Goal: Task Accomplishment & Management: Manage account settings

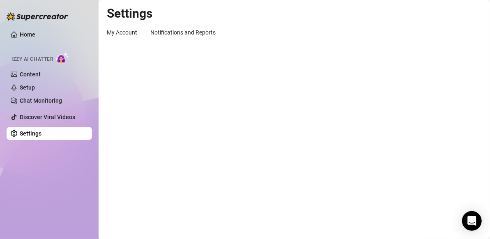
click at [42, 130] on link "Settings" at bounding box center [31, 133] width 22 height 7
click at [42, 134] on link "Settings" at bounding box center [31, 133] width 22 height 7
drag, startPoint x: 55, startPoint y: 134, endPoint x: 146, endPoint y: 112, distance: 93.6
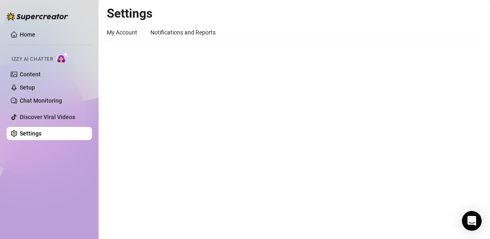
click at [146, 112] on div "Home Izzy AI Chatter Content Setup Chat Monitoring Discover Viral Videos Settin…" at bounding box center [245, 119] width 490 height 239
click at [35, 32] on link "Home" at bounding box center [28, 34] width 16 height 7
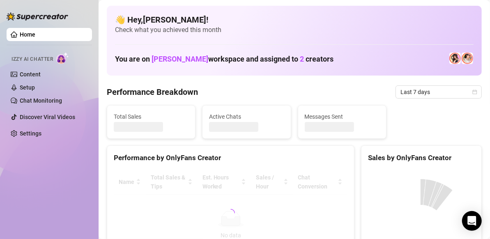
click at [35, 32] on link "Home" at bounding box center [28, 34] width 16 height 7
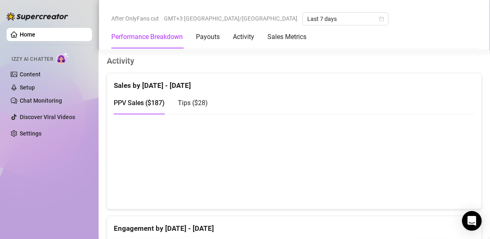
scroll to position [408, 0]
click at [61, 141] on ul "Home Izzy AI Chatter Content Setup Chat Monitoring Discover Viral Videos Settin…" at bounding box center [49, 84] width 85 height 119
click at [42, 135] on link "Settings" at bounding box center [31, 133] width 22 height 7
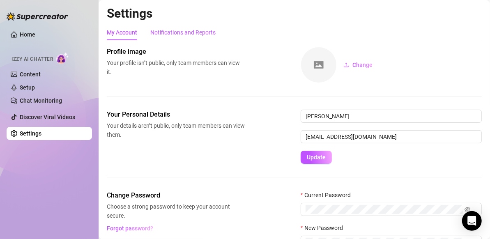
click at [185, 35] on div "Notifications and Reports" at bounding box center [182, 32] width 65 height 9
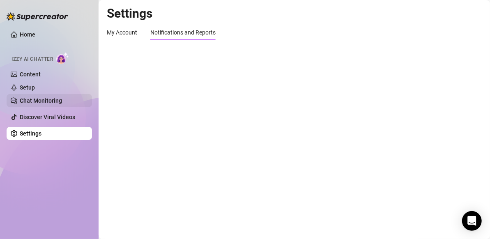
click at [57, 97] on link "Chat Monitoring" at bounding box center [41, 100] width 42 height 7
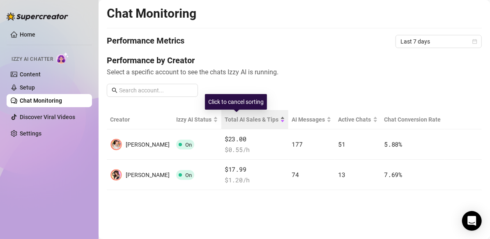
click at [225, 122] on span "Total AI Sales & Tips" at bounding box center [252, 119] width 54 height 9
click at [239, 124] on div "Total AI Sales & Tips" at bounding box center [255, 119] width 60 height 9
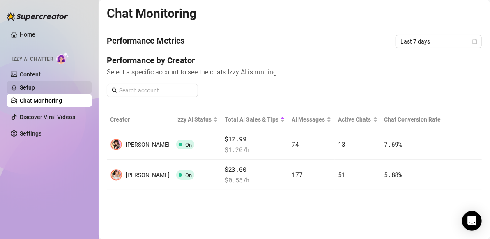
click at [35, 86] on link "Setup" at bounding box center [27, 87] width 15 height 7
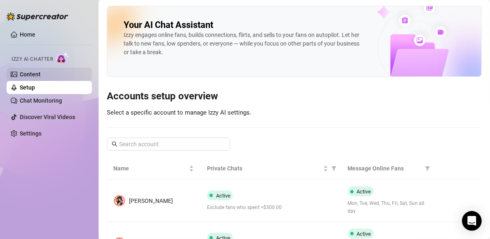
click at [41, 71] on link "Content" at bounding box center [30, 74] width 21 height 7
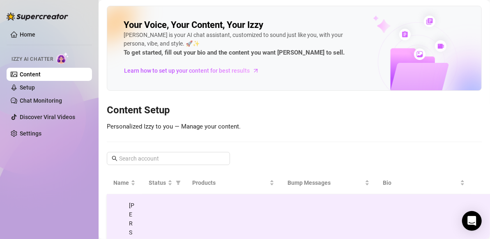
scroll to position [67, 0]
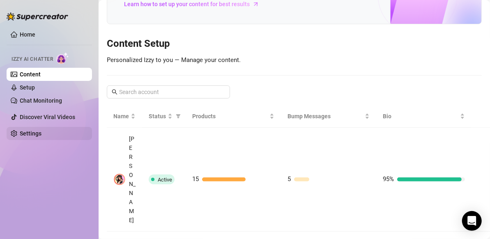
click at [40, 135] on link "Settings" at bounding box center [31, 133] width 22 height 7
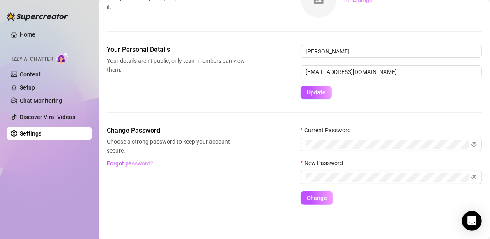
scroll to position [65, 0]
click at [324, 91] on span "Update" at bounding box center [316, 93] width 19 height 7
click at [314, 93] on span "Update" at bounding box center [316, 93] width 19 height 7
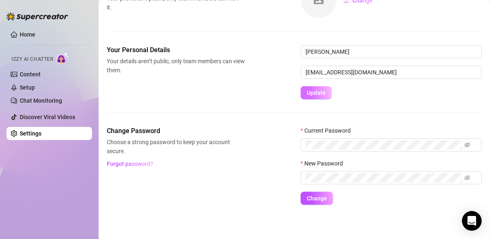
click at [314, 93] on span "Update" at bounding box center [316, 93] width 19 height 7
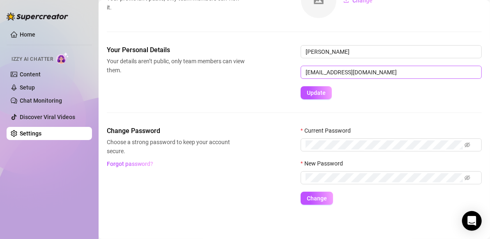
scroll to position [0, 0]
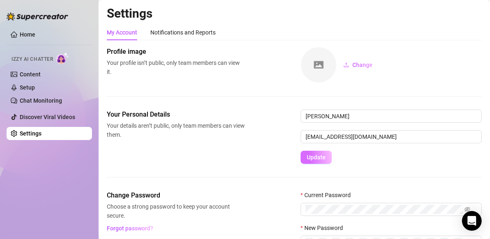
click at [322, 159] on span "Update" at bounding box center [316, 157] width 19 height 7
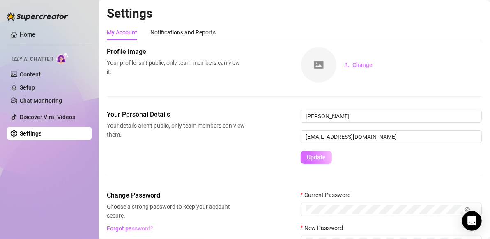
click at [322, 159] on span "Update" at bounding box center [316, 157] width 19 height 7
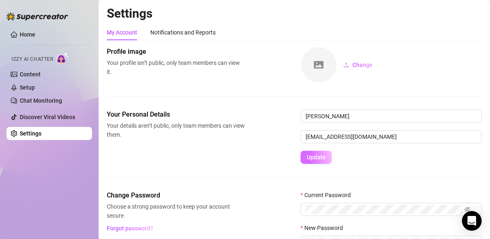
click at [322, 159] on span "Update" at bounding box center [316, 157] width 19 height 7
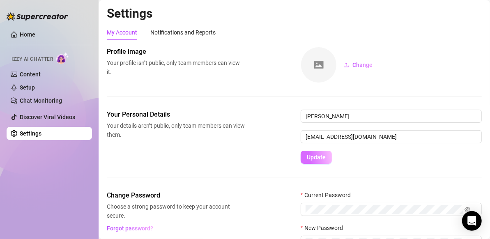
click at [322, 159] on span "Update" at bounding box center [316, 157] width 19 height 7
click at [301, 151] on button "Update" at bounding box center [316, 157] width 31 height 13
click at [318, 156] on span "Update" at bounding box center [316, 157] width 19 height 7
click at [321, 161] on button "Update" at bounding box center [316, 157] width 31 height 13
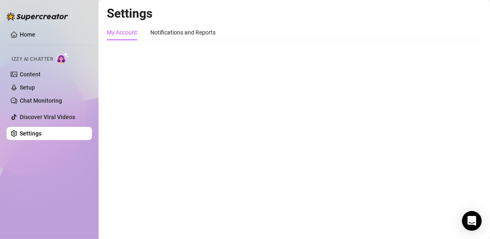
click at [132, 35] on div "My Account" at bounding box center [122, 32] width 30 height 9
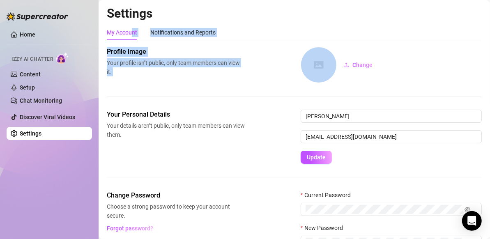
drag, startPoint x: 132, startPoint y: 35, endPoint x: 180, endPoint y: 105, distance: 85.7
click at [180, 105] on div "My Account Notifications and Reports Profile image Your profile isn’t public, o…" at bounding box center [294, 147] width 375 height 245
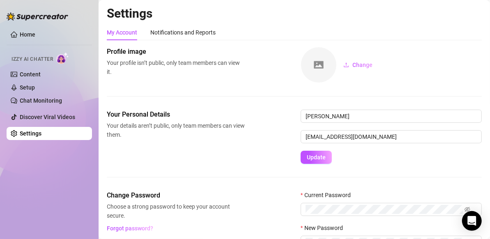
click at [238, 172] on div "Your Personal Details Your details aren’t public, only team members can view th…" at bounding box center [294, 150] width 375 height 81
click at [319, 159] on span "Update" at bounding box center [316, 157] width 19 height 7
click at [312, 157] on span "Update" at bounding box center [316, 157] width 19 height 7
